Goal: Task Accomplishment & Management: Complete application form

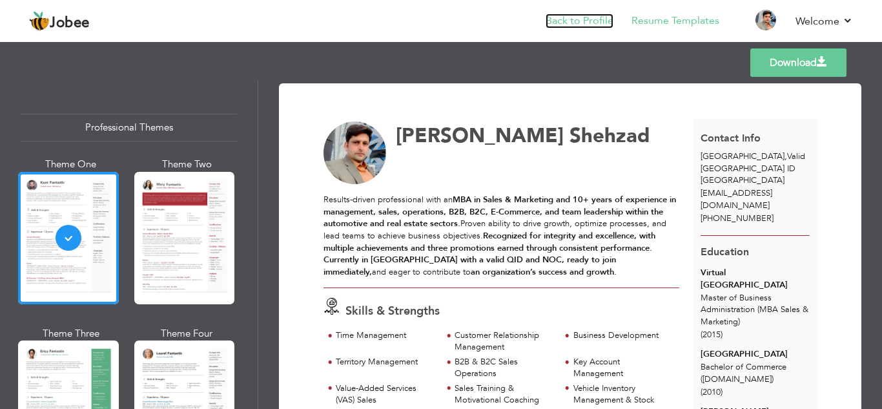
click at [597, 25] on link "Back to Profile" at bounding box center [580, 21] width 68 height 15
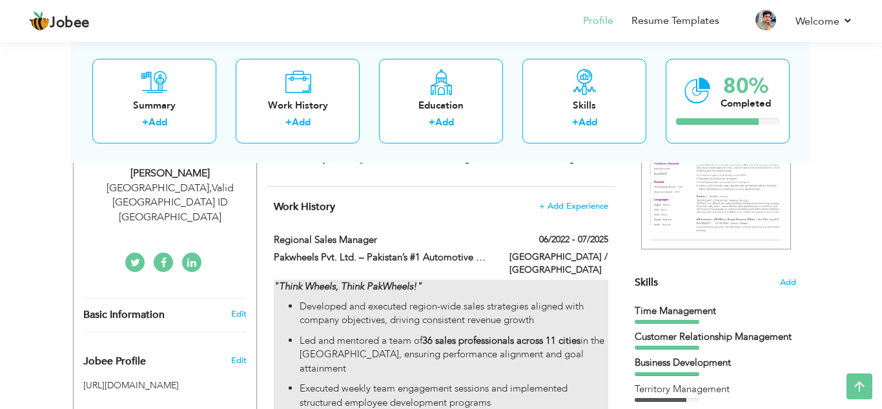
scroll to position [216, 0]
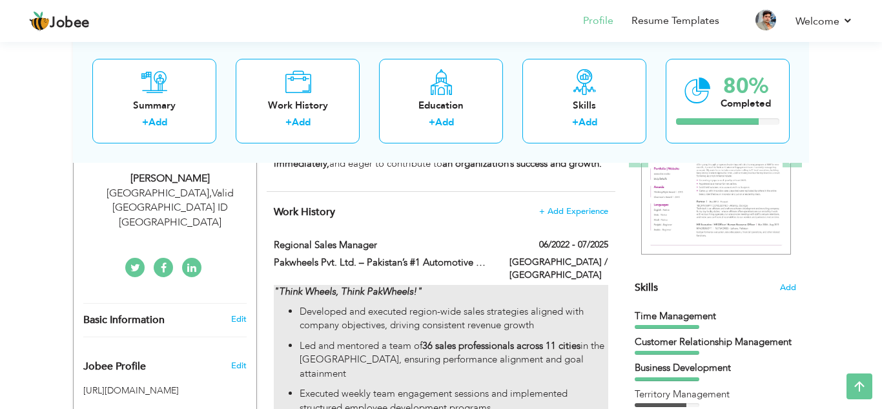
click at [533, 312] on p "Developed and executed region-wide sales strategies aligned with company object…" at bounding box center [454, 319] width 309 height 28
type input "Regional Sales Manager"
type input "Pakwheels Pvt. Ltd. – Pakistan’s #1 Automotive Platform |"
type input "06/2022"
type input "07/2025"
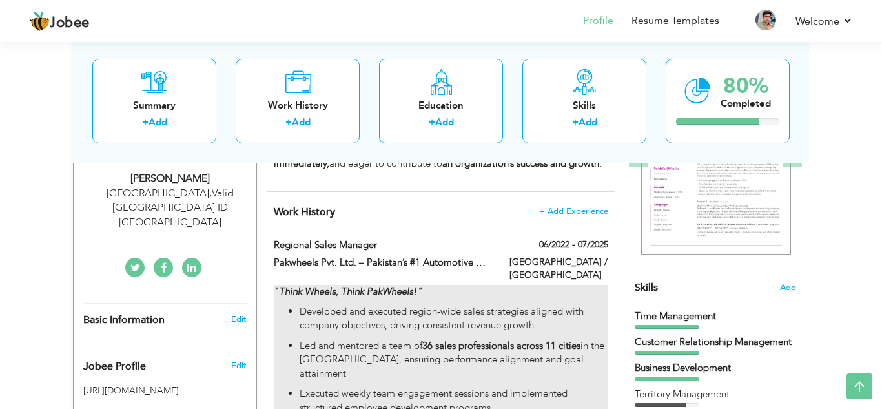
type input "[GEOGRAPHIC_DATA] / [GEOGRAPHIC_DATA]"
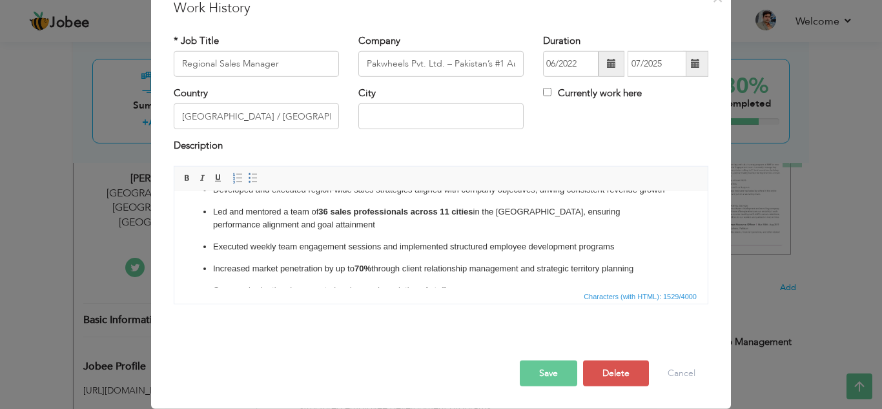
scroll to position [43, 0]
click at [247, 248] on p "Executed weekly team engagement sessions and implemented structured employee de…" at bounding box center [441, 246] width 456 height 14
click at [322, 254] on ul "Developed and executed region-wide sales strategies aligned with company object…" at bounding box center [440, 311] width 507 height 258
click at [540, 371] on button "Save" at bounding box center [548, 373] width 57 height 26
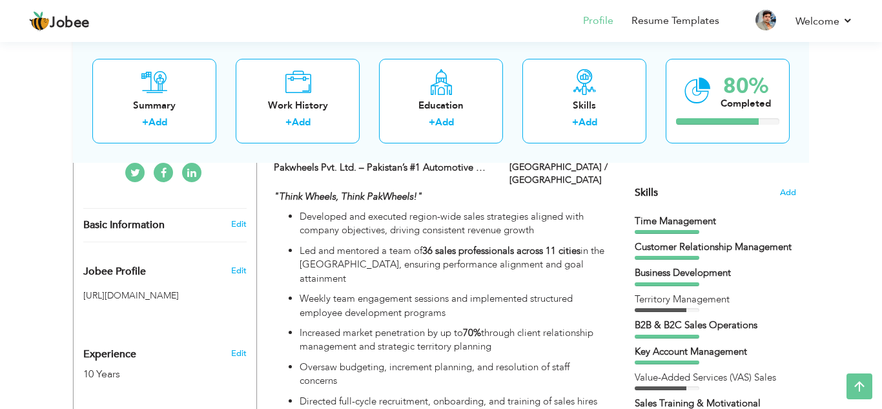
scroll to position [761, 0]
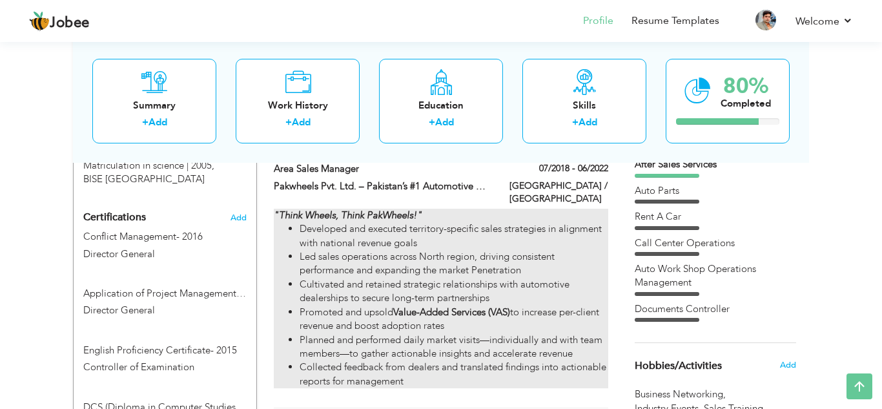
click at [600, 209] on div ""Think Wheels, Think PakWheels!" Developed and executed territory-specific sale…" at bounding box center [441, 298] width 334 height 179
type input "Area Sales Manager"
type input "07/2018"
type input "06/2022"
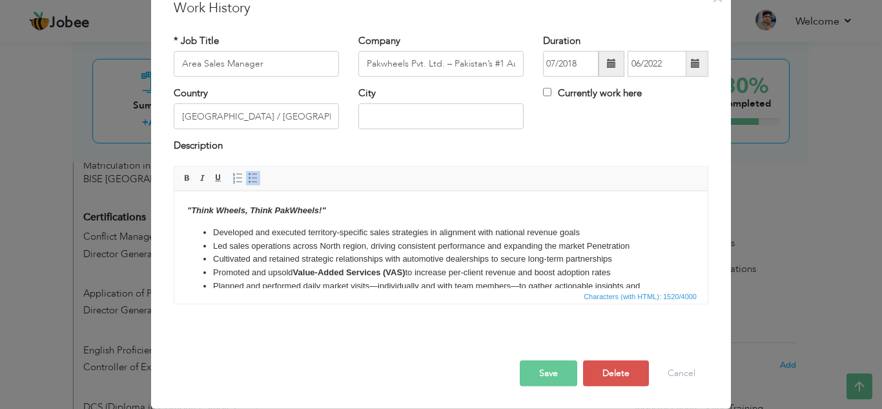
scroll to position [0, 0]
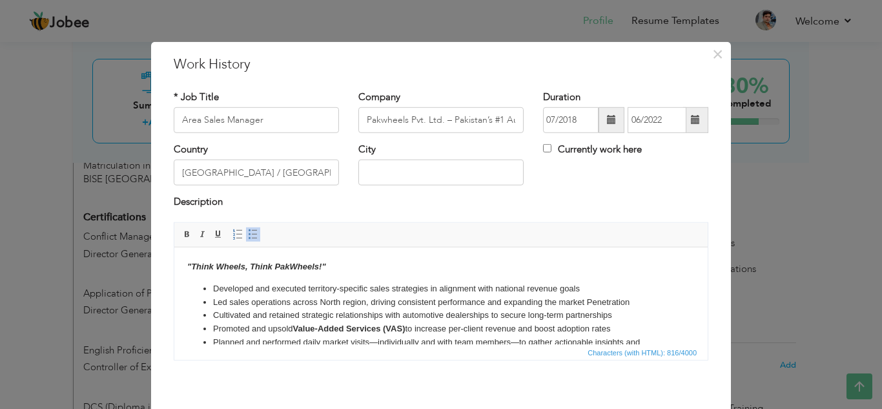
click at [306, 289] on li "Developed and executed territory-specific sales strategies in alignment with na…" at bounding box center [441, 289] width 456 height 14
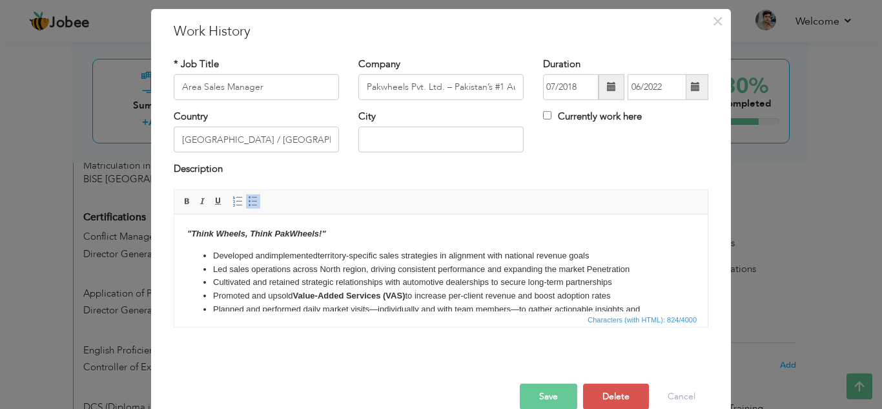
scroll to position [57, 0]
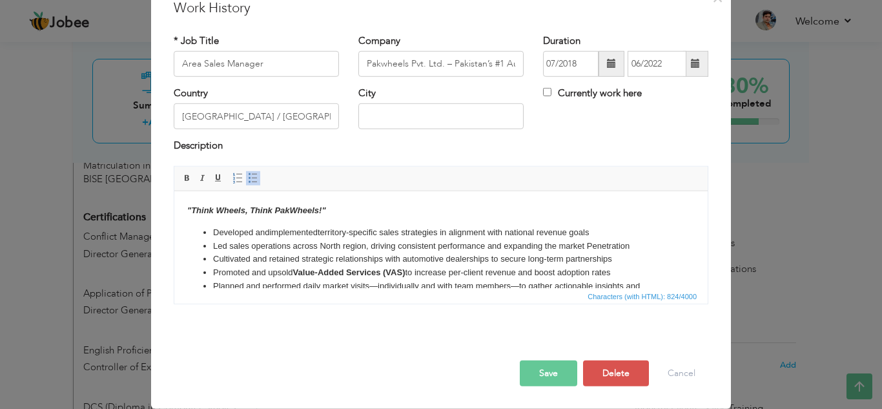
click at [550, 365] on button "Save" at bounding box center [548, 373] width 57 height 26
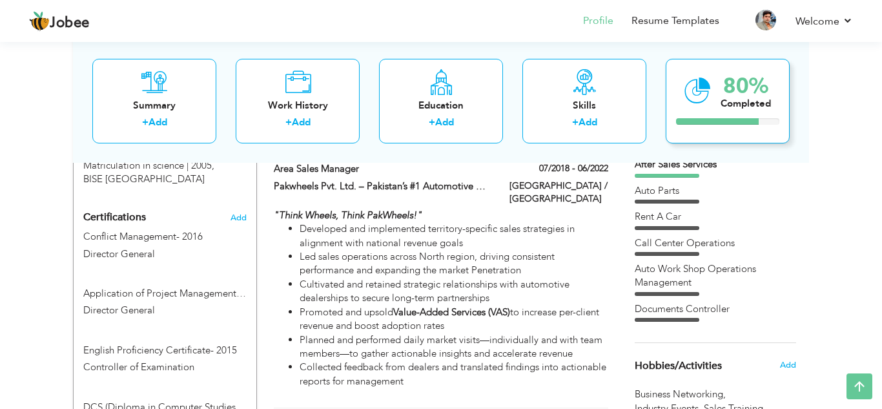
scroll to position [1028, 0]
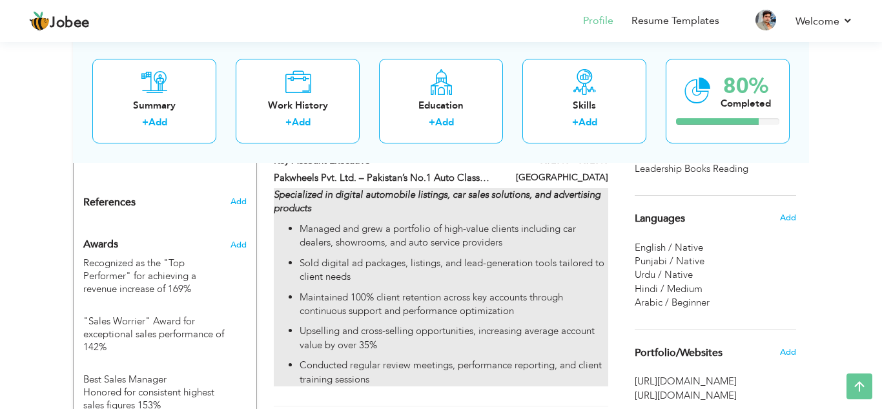
click at [597, 195] on div "Specialized in digital automobile listings, car sales solutions, and advertisin…" at bounding box center [441, 287] width 334 height 198
type input "Key Account Executive"
type input "Pakwheels Pvt. Ltd. – Pakistan’s No.1 Auto Classified Platform |"
type input "03/2018"
type input "06/2018"
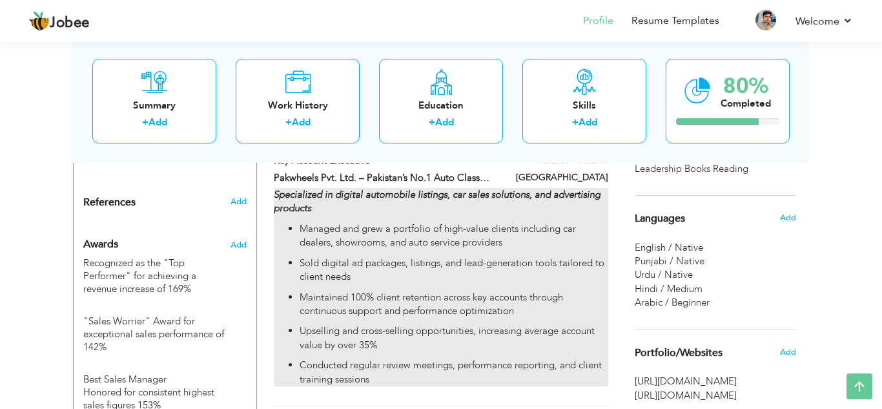
type input "[GEOGRAPHIC_DATA]"
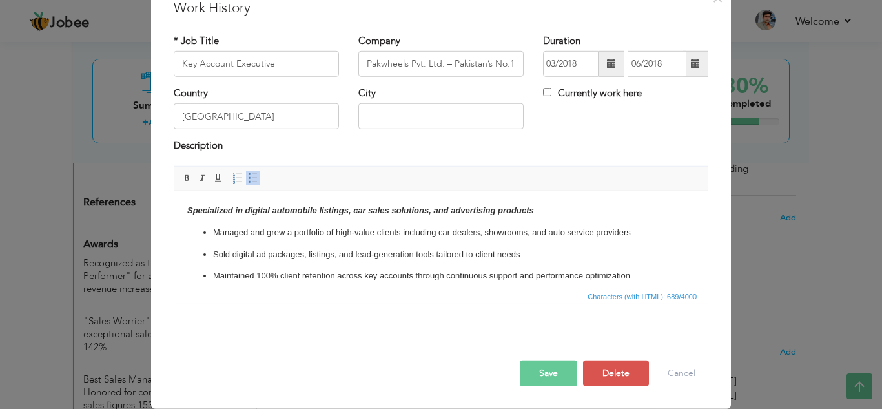
scroll to position [0, 0]
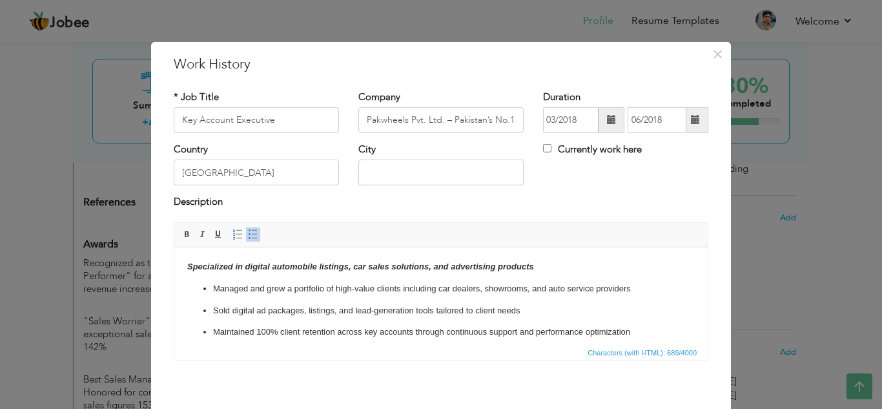
click at [248, 289] on p "Managed and grew a portfolio of high-value clients including car dealers, showr…" at bounding box center [441, 289] width 456 height 14
click at [713, 57] on span "×" at bounding box center [717, 53] width 11 height 23
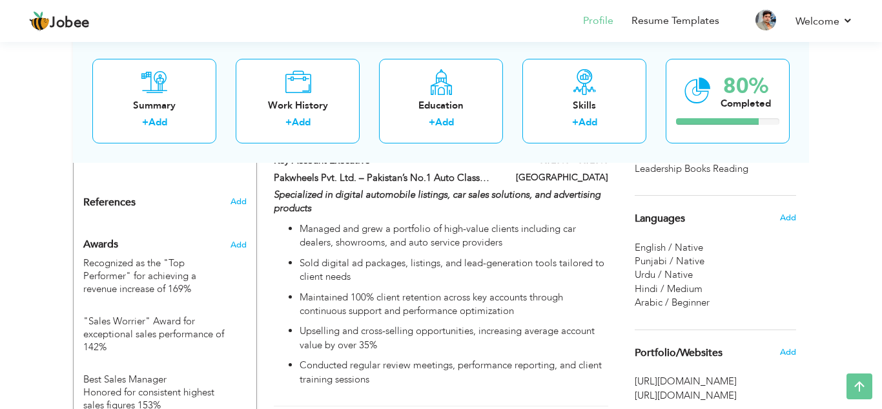
scroll to position [1418, 0]
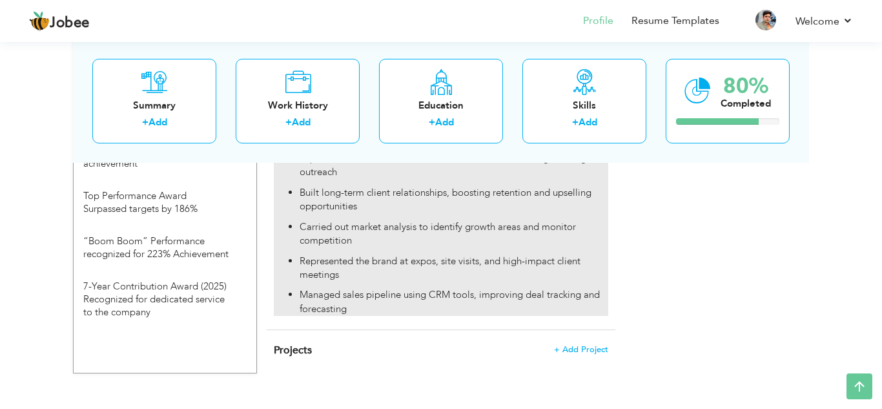
click at [447, 258] on ul "Increased monthly listings from 450 to 2,500 by onboarding agents, developers, …" at bounding box center [441, 199] width 334 height 232
type input "Business Development Executive"
type input "[DOMAIN_NAME] – A Rocket Internet Venture | [GEOGRAPHIC_DATA]"
type input "06/2015"
type input "01/2018"
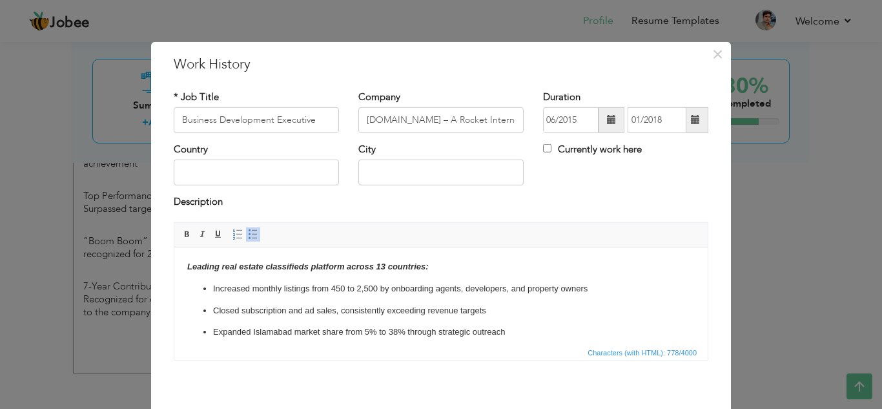
click at [562, 292] on p "Increased monthly listings from 450 to 2,500 by onboarding agents, developers, …" at bounding box center [441, 289] width 456 height 14
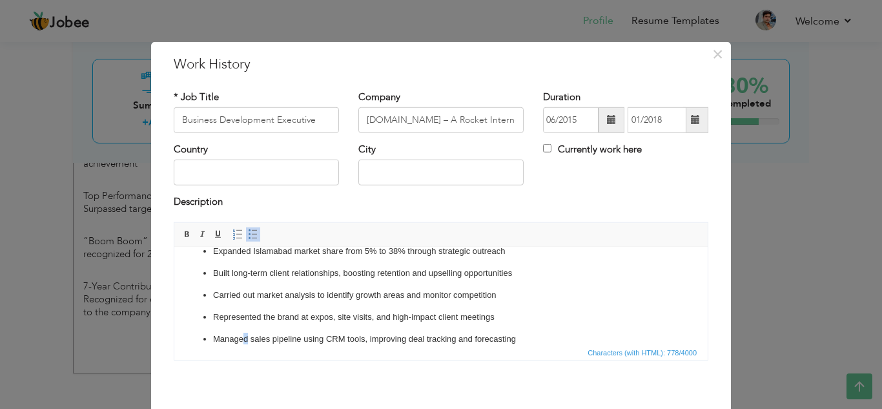
scroll to position [95, 0]
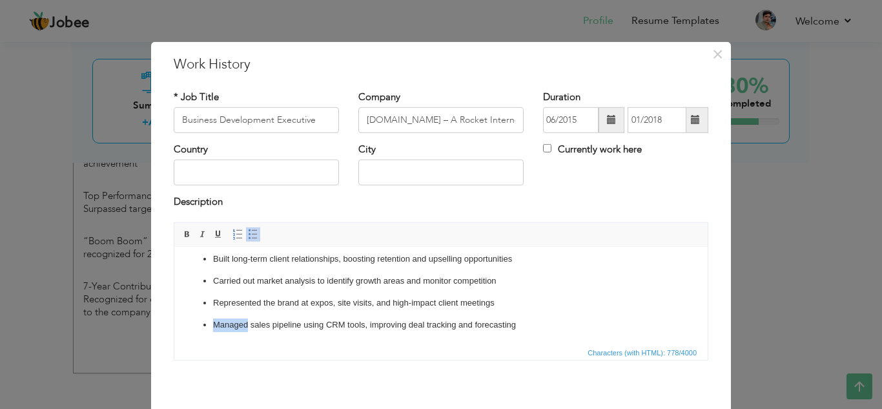
drag, startPoint x: 247, startPoint y: 340, endPoint x: 214, endPoint y: 333, distance: 33.8
click at [214, 333] on html "Leading real estate classifieds platform across 13 countries: Increased monthly…" at bounding box center [440, 248] width 533 height 192
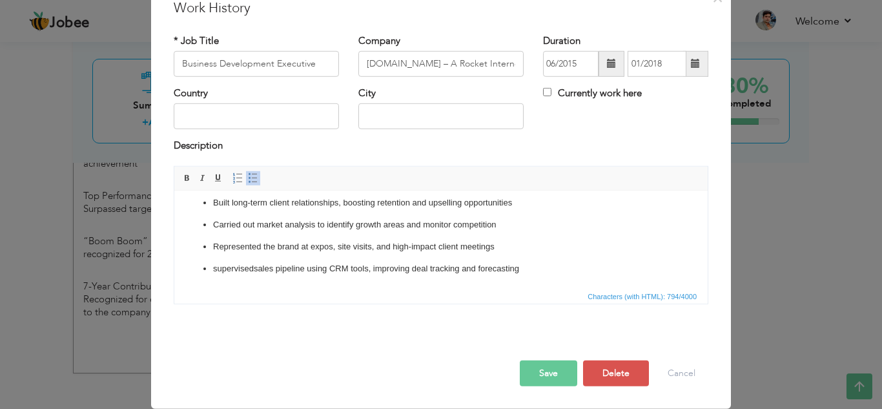
click at [557, 372] on button "Save" at bounding box center [548, 373] width 57 height 26
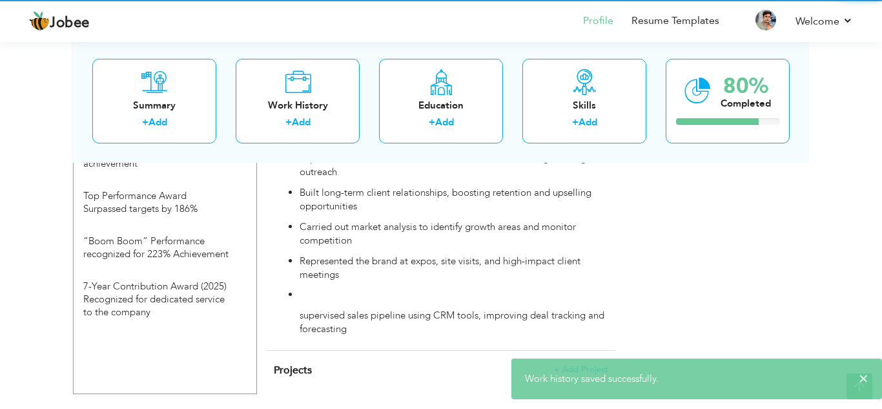
scroll to position [0, 0]
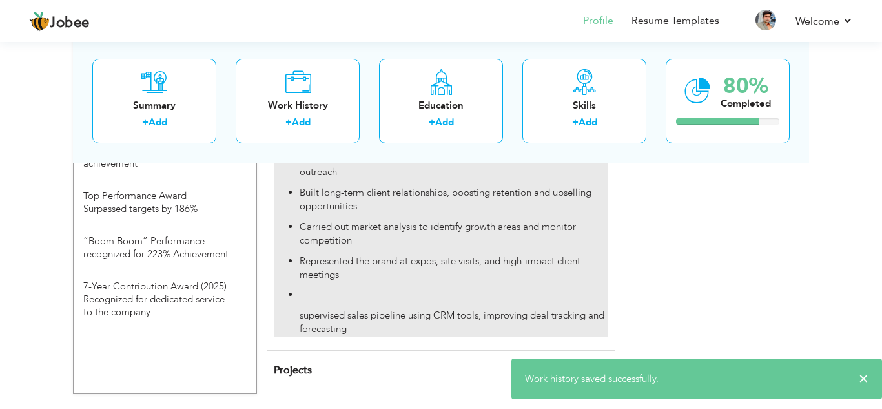
click at [364, 288] on p at bounding box center [454, 295] width 309 height 14
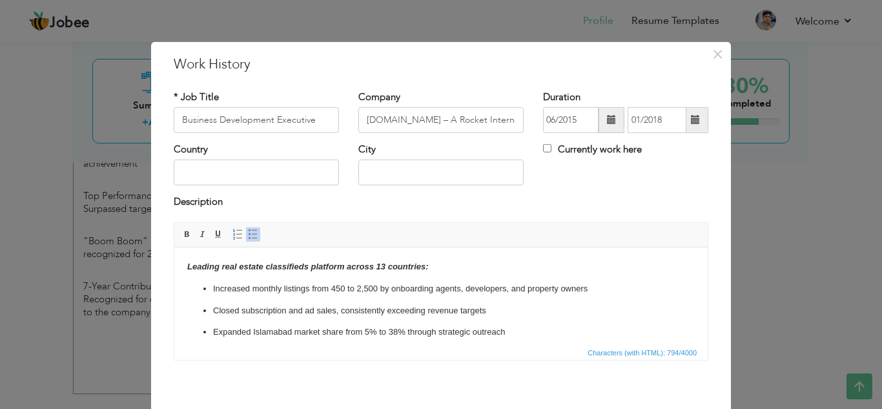
click at [346, 308] on p "Closed subscription and ad sales, consistently exceeding revenue targets" at bounding box center [441, 310] width 456 height 14
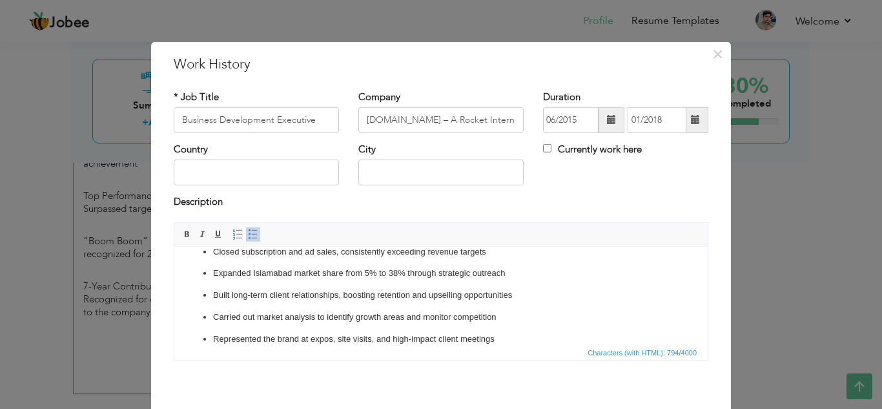
scroll to position [103, 0]
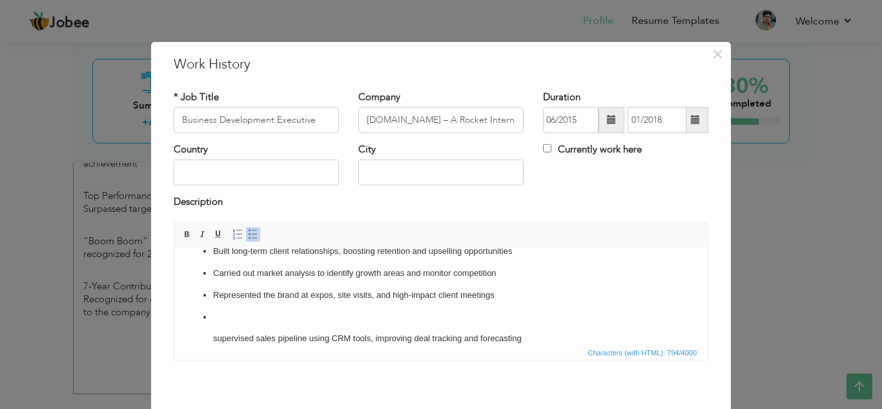
click at [213, 340] on p "supervised sales pipeline using CRM tools, improving deal tracking and forecast…" at bounding box center [441, 338] width 456 height 14
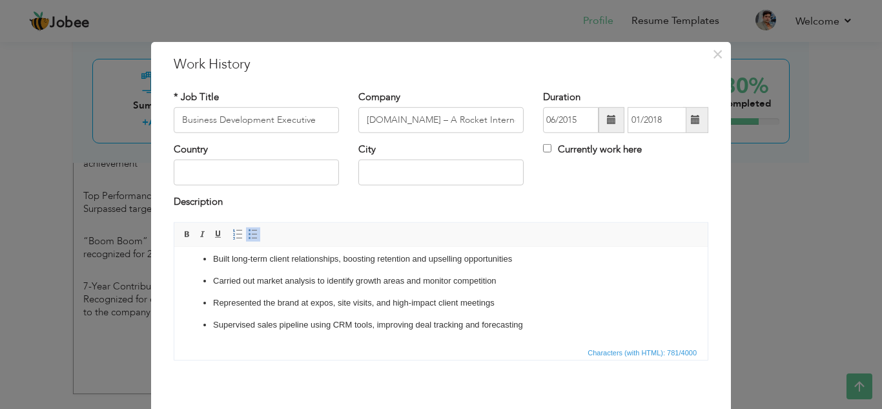
scroll to position [57, 0]
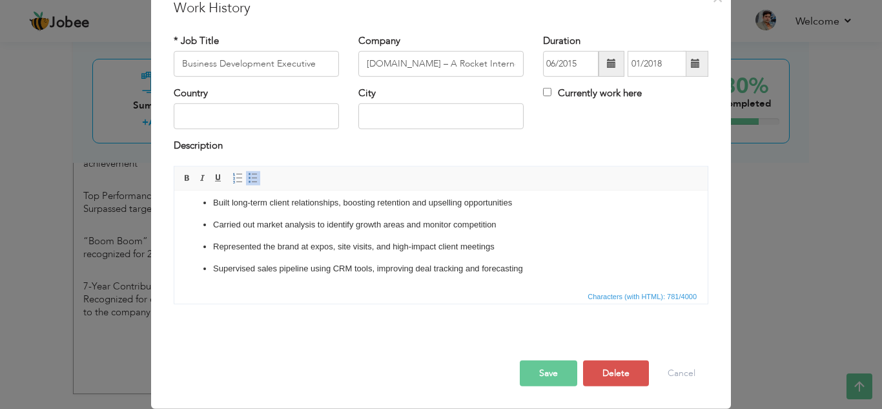
click at [537, 375] on button "Save" at bounding box center [548, 373] width 57 height 26
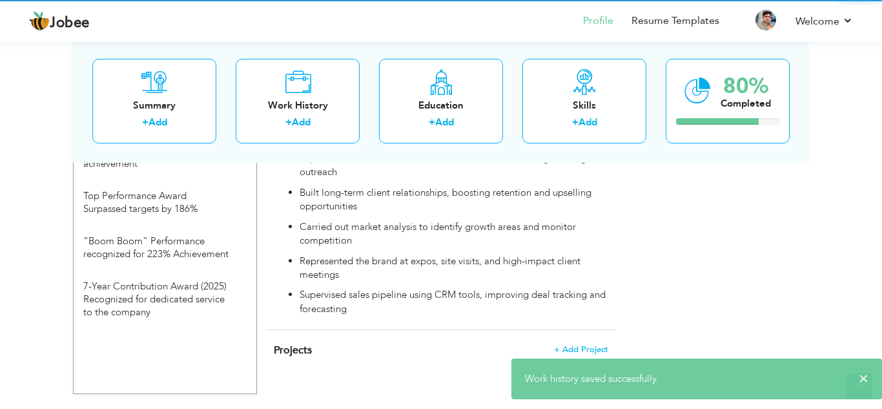
scroll to position [0, 0]
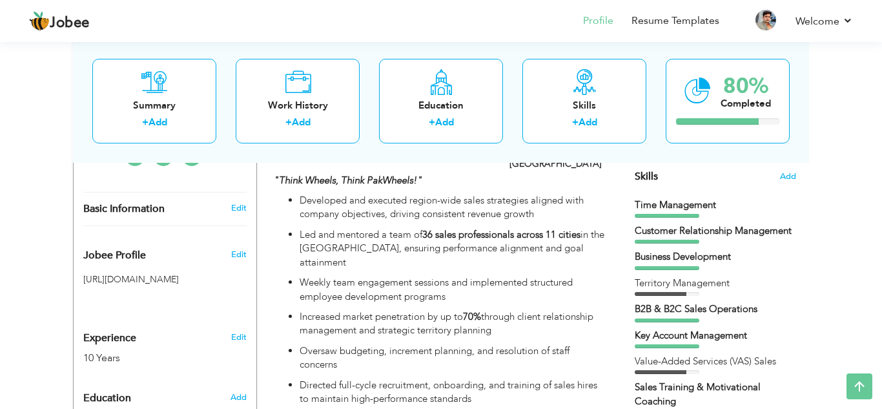
scroll to position [550, 0]
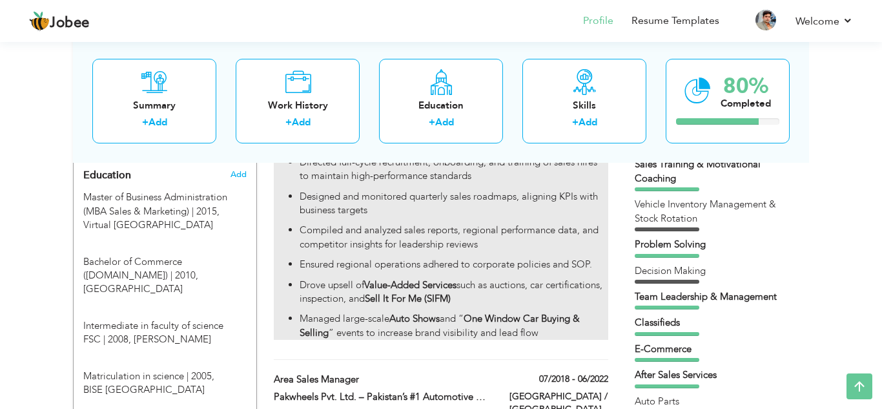
click at [584, 190] on p "Designed and monitored quarterly sales roadmaps, aligning KPIs with business ta…" at bounding box center [454, 204] width 309 height 28
type input "Regional Sales Manager"
type input "Pakwheels Pvt. Ltd. – Pakistan’s #1 Automotive Platform |"
type input "06/2022"
type input "07/2025"
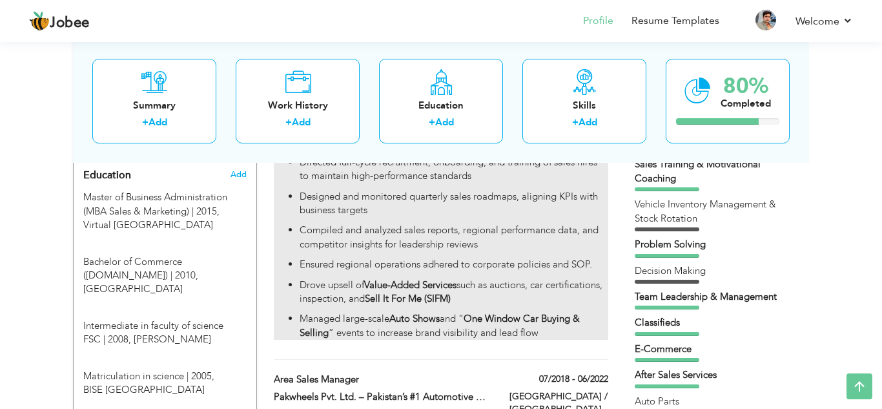
type input "[GEOGRAPHIC_DATA] / [GEOGRAPHIC_DATA]"
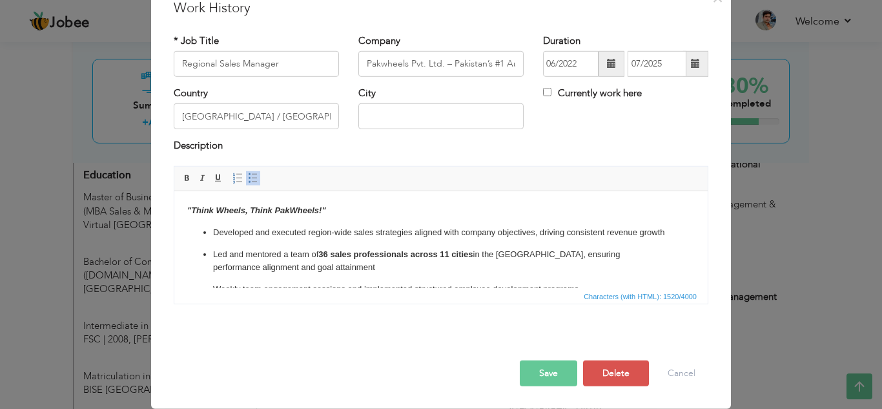
scroll to position [0, 0]
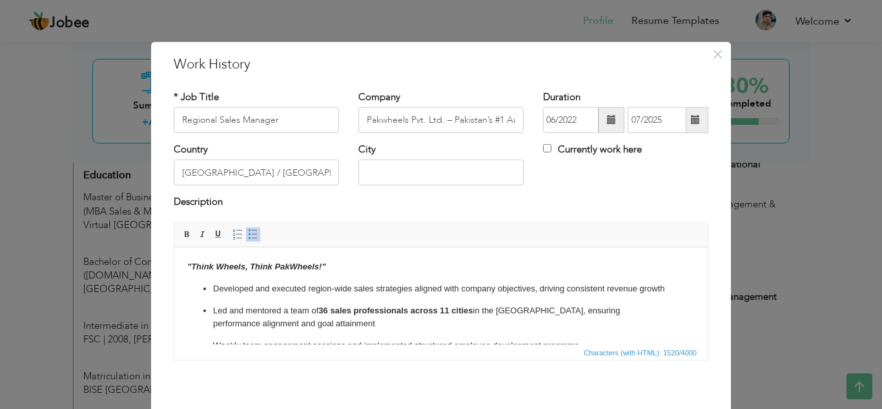
click at [518, 278] on body ""Think Wheels, Think PakWheels!" Developed and executed region-wide sales strat…" at bounding box center [440, 400] width 507 height 280
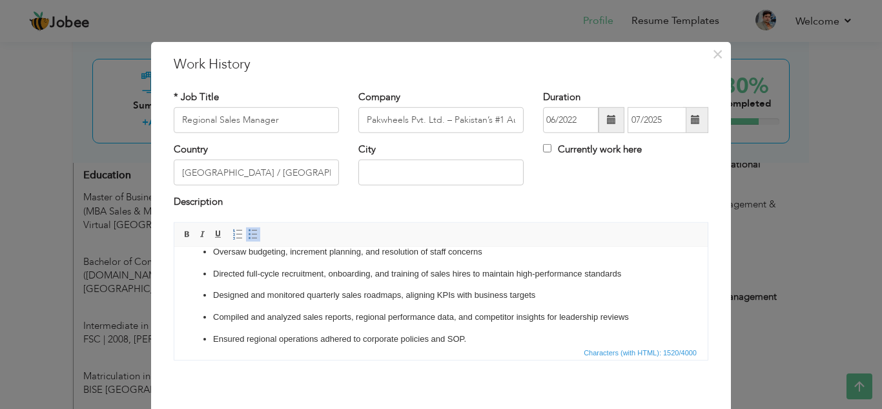
scroll to position [195, 0]
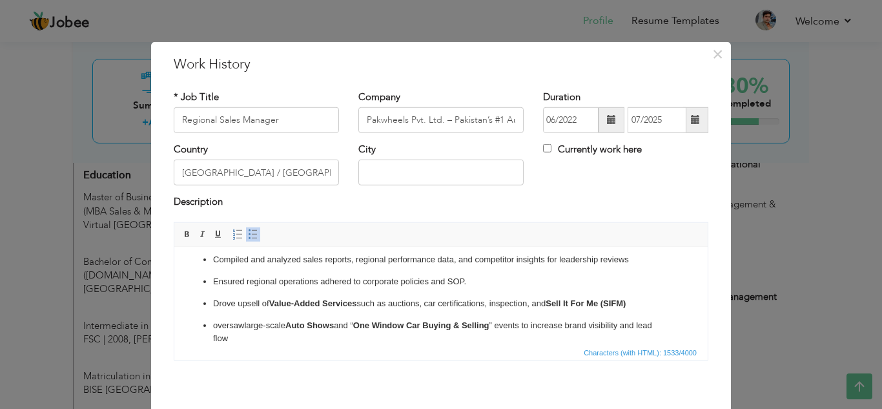
click at [219, 326] on p "oversaw large-scale Auto Shows and “ One Window Car Buying & Selling ” events t…" at bounding box center [441, 331] width 456 height 27
click at [287, 339] on p "Oversaw large-scale Auto Shows and “ One Window Car Buying & Selling ” events t…" at bounding box center [441, 331] width 456 height 27
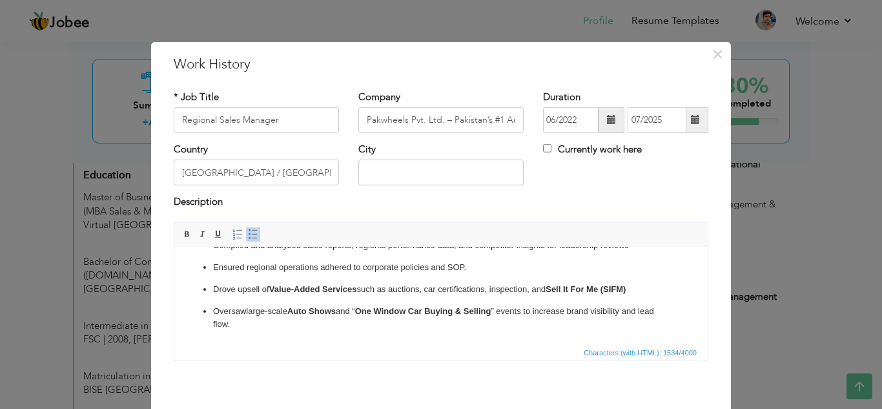
scroll to position [57, 0]
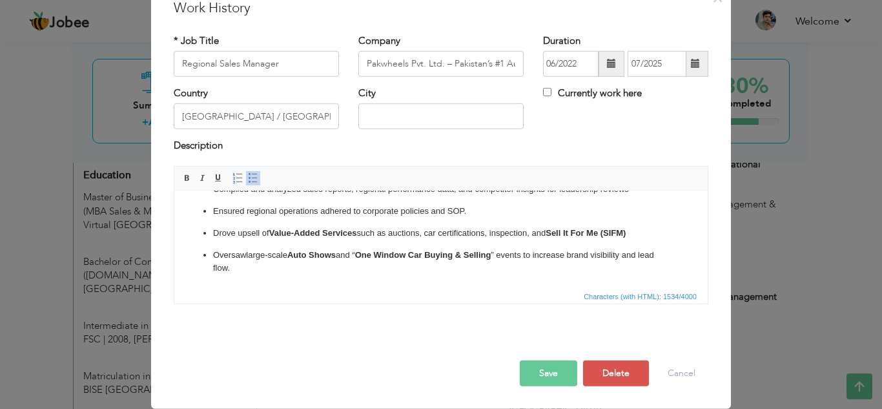
click at [536, 380] on button "Save" at bounding box center [548, 373] width 57 height 26
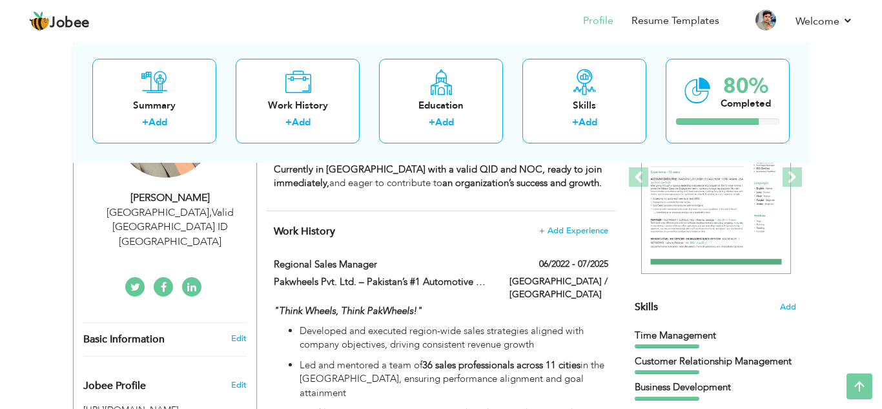
scroll to position [0, 0]
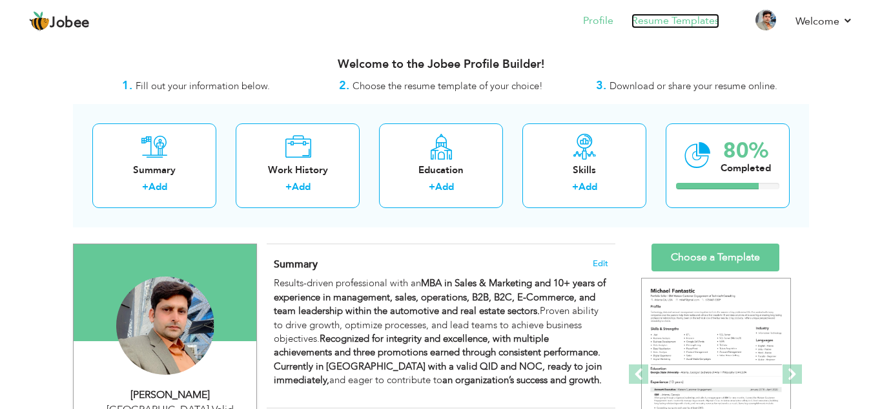
click at [673, 19] on link "Resume Templates" at bounding box center [675, 21] width 88 height 15
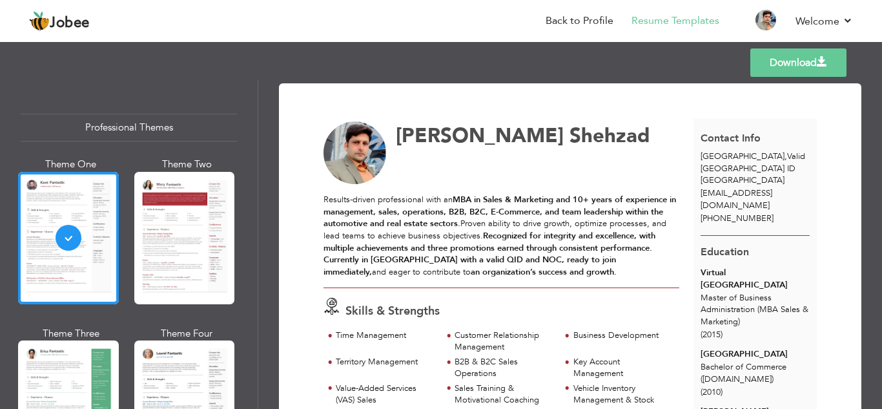
click at [772, 53] on link "Download" at bounding box center [798, 62] width 96 height 28
